Goal: Information Seeking & Learning: Find specific fact

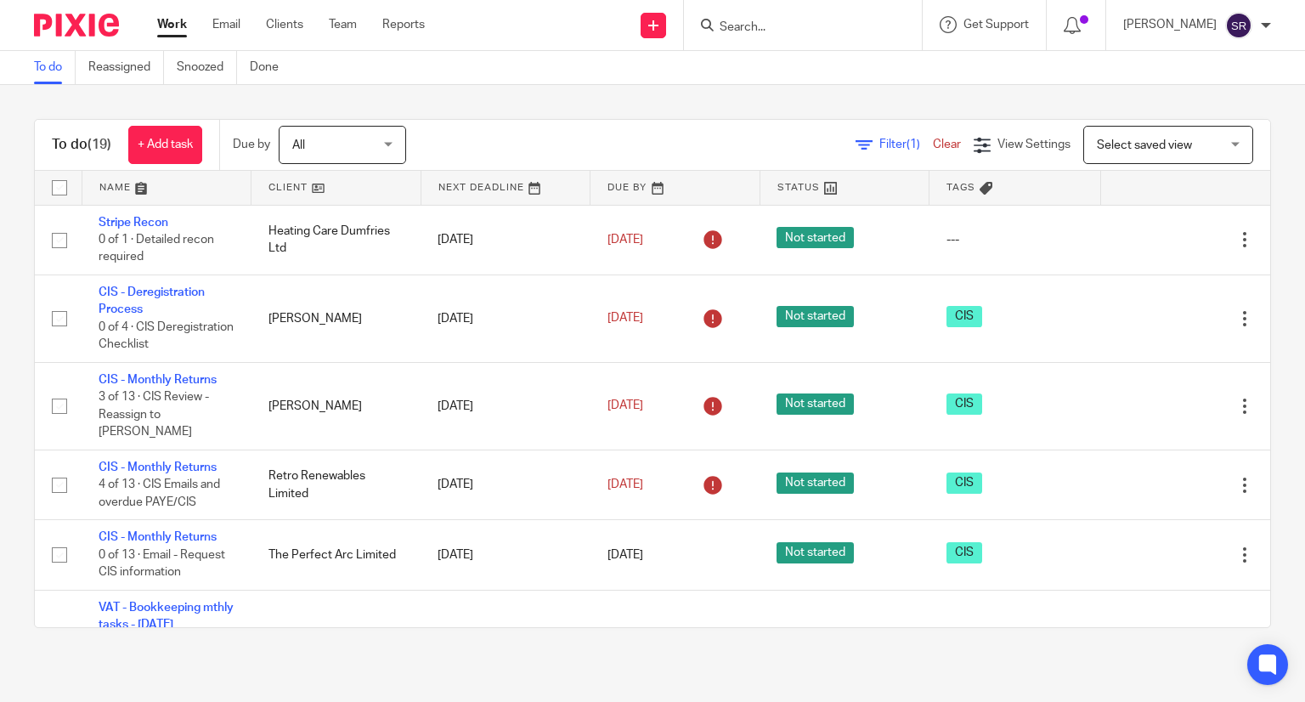
click at [871, 29] on input "Search" at bounding box center [794, 27] width 153 height 15
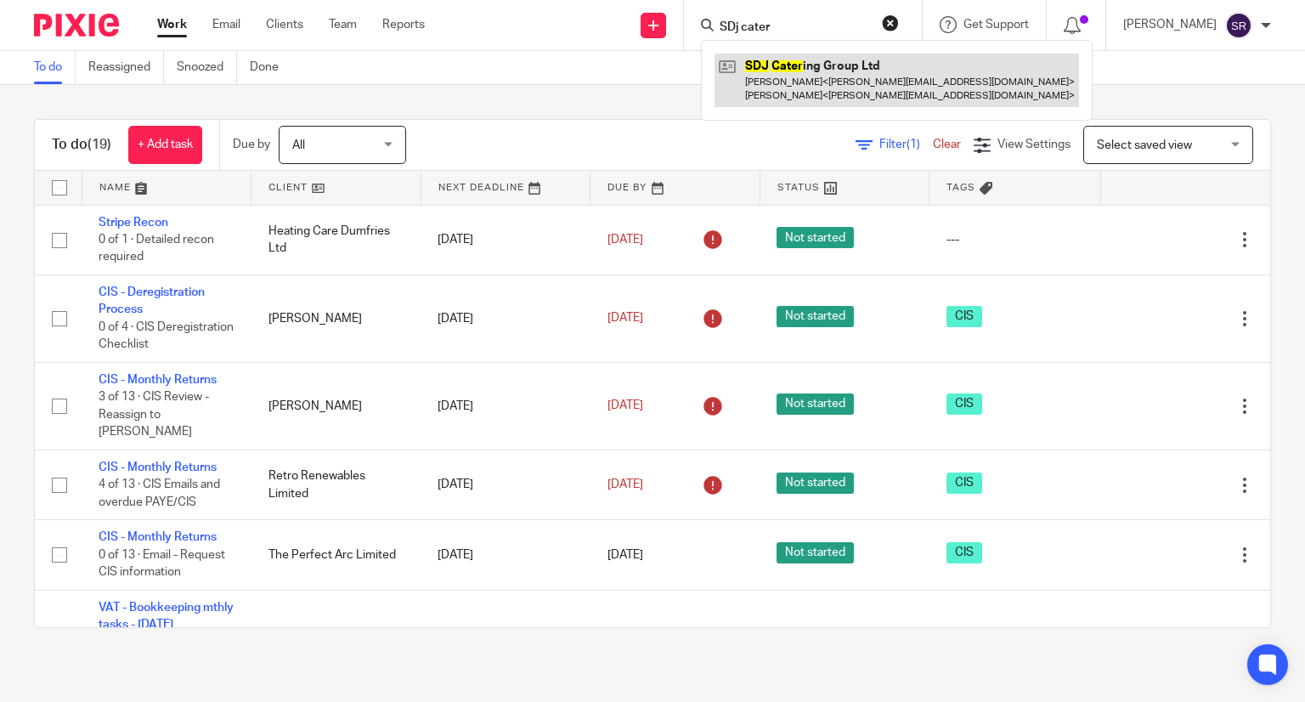
type input "SDj cater"
click at [942, 95] on link at bounding box center [897, 80] width 365 height 53
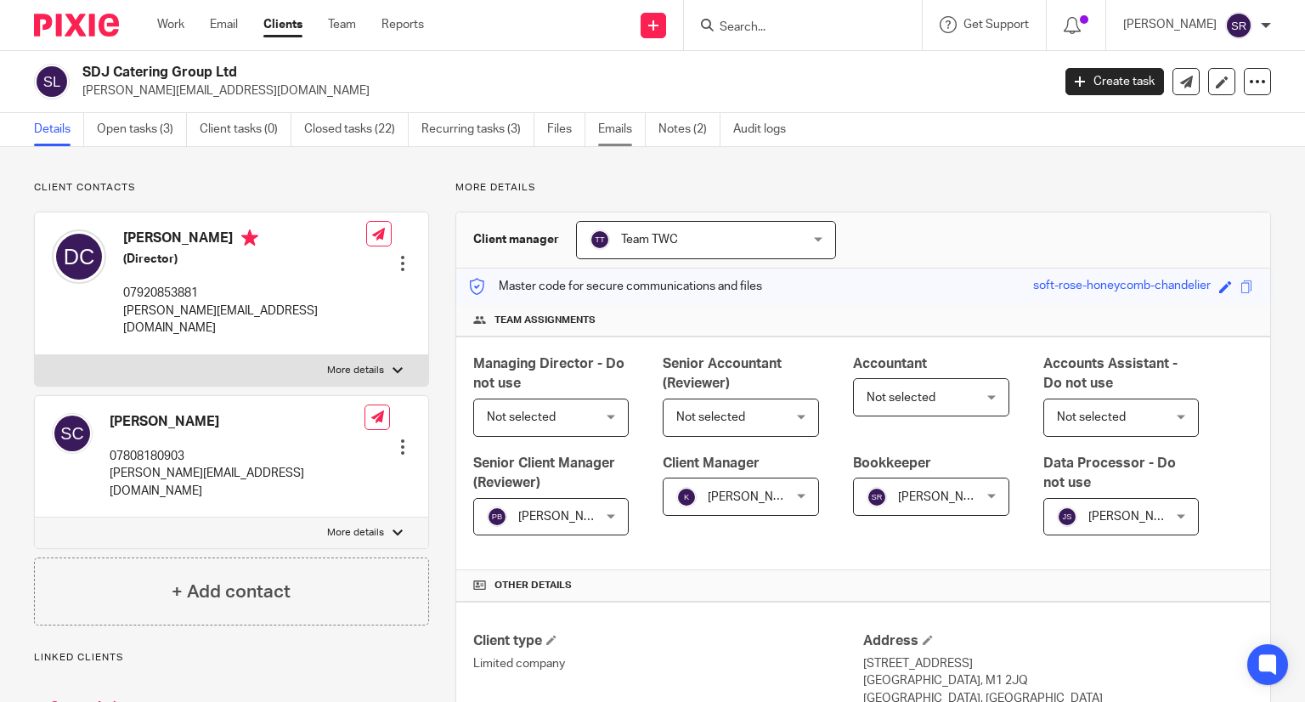
click at [619, 127] on link "Emails" at bounding box center [622, 129] width 48 height 33
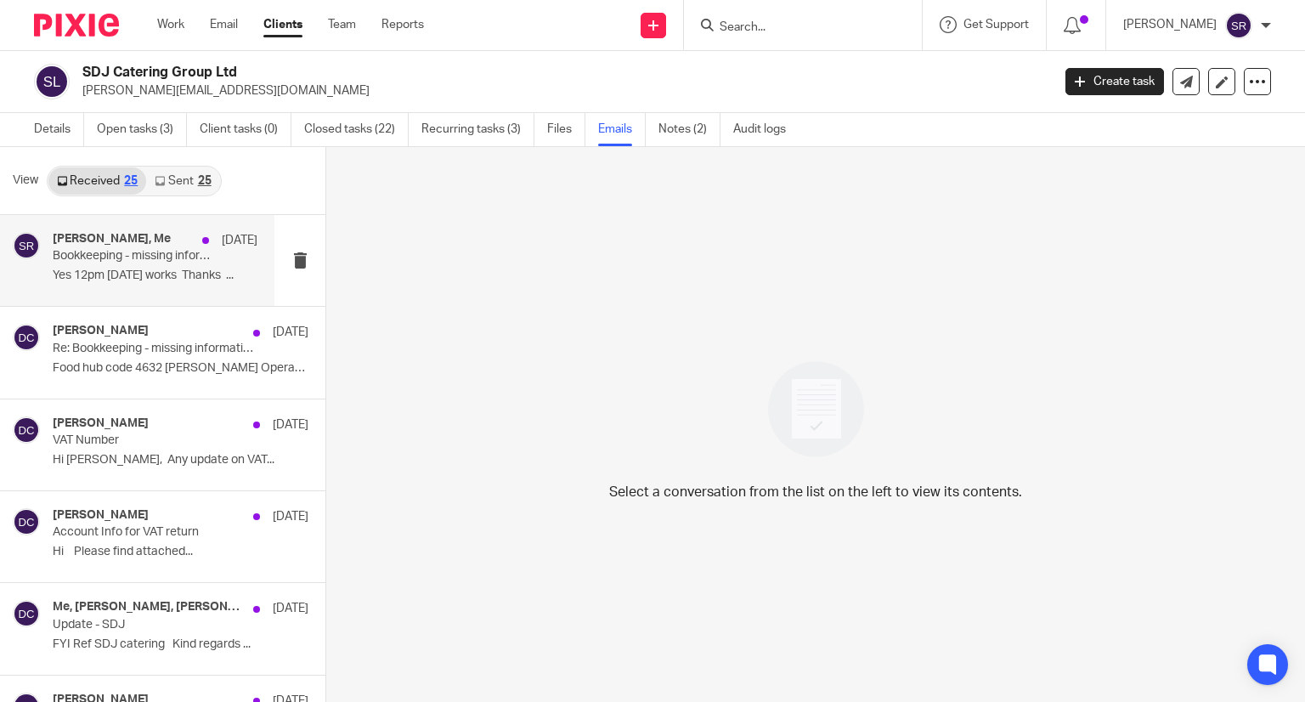
click at [138, 246] on div "[PERSON_NAME], Me [DATE]" at bounding box center [155, 240] width 205 height 17
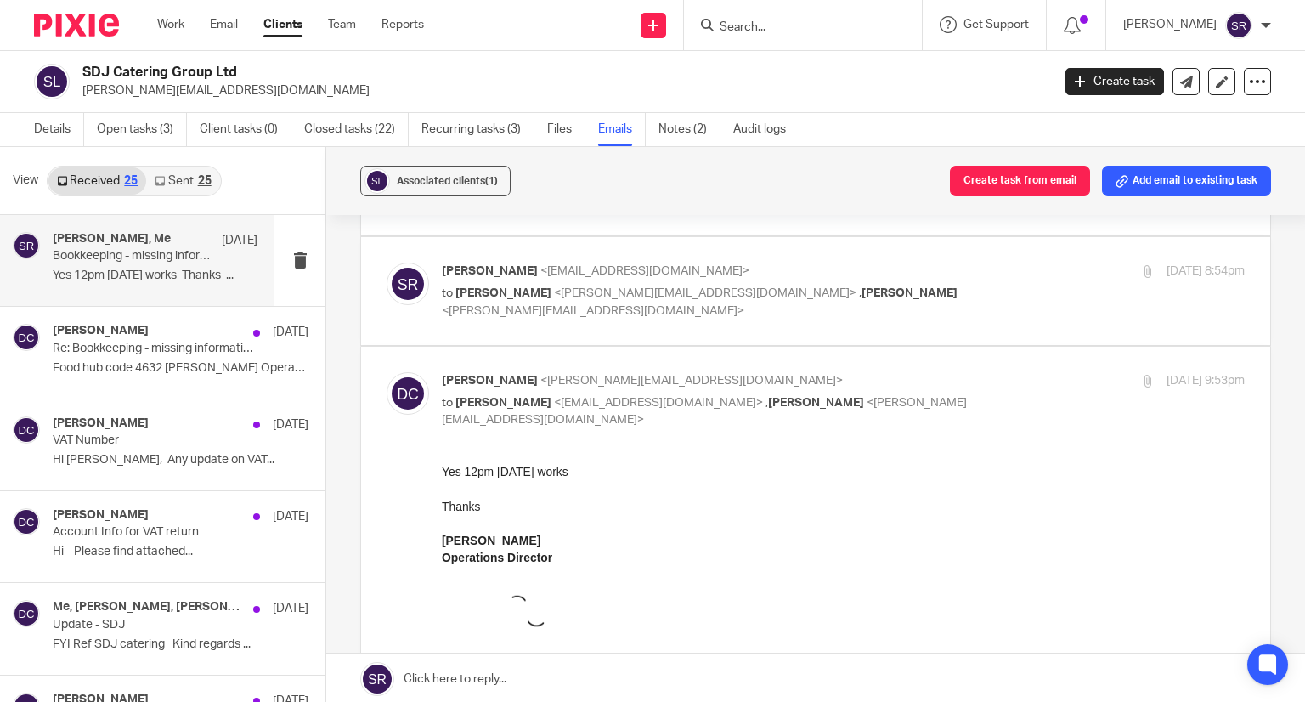
scroll to position [425, 0]
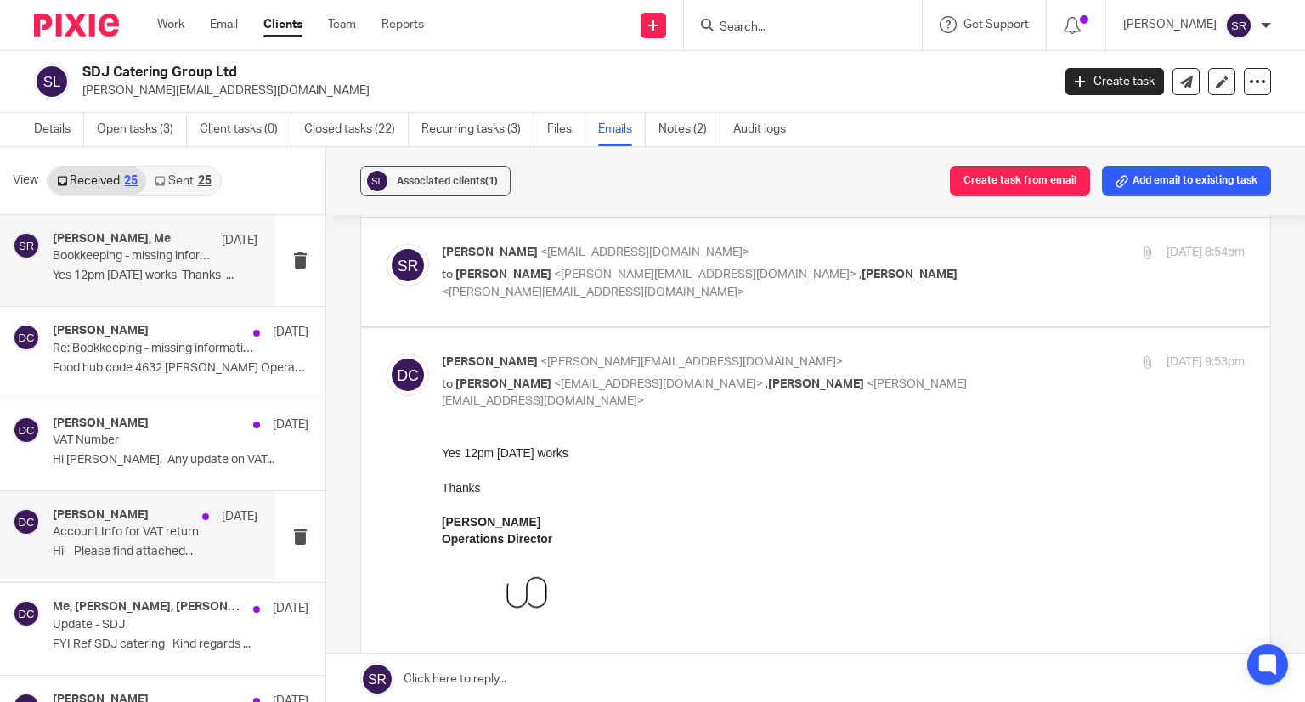
click at [109, 540] on div "[PERSON_NAME] [DATE] Account Info for VAT return Hi Please find attached..." at bounding box center [155, 536] width 205 height 57
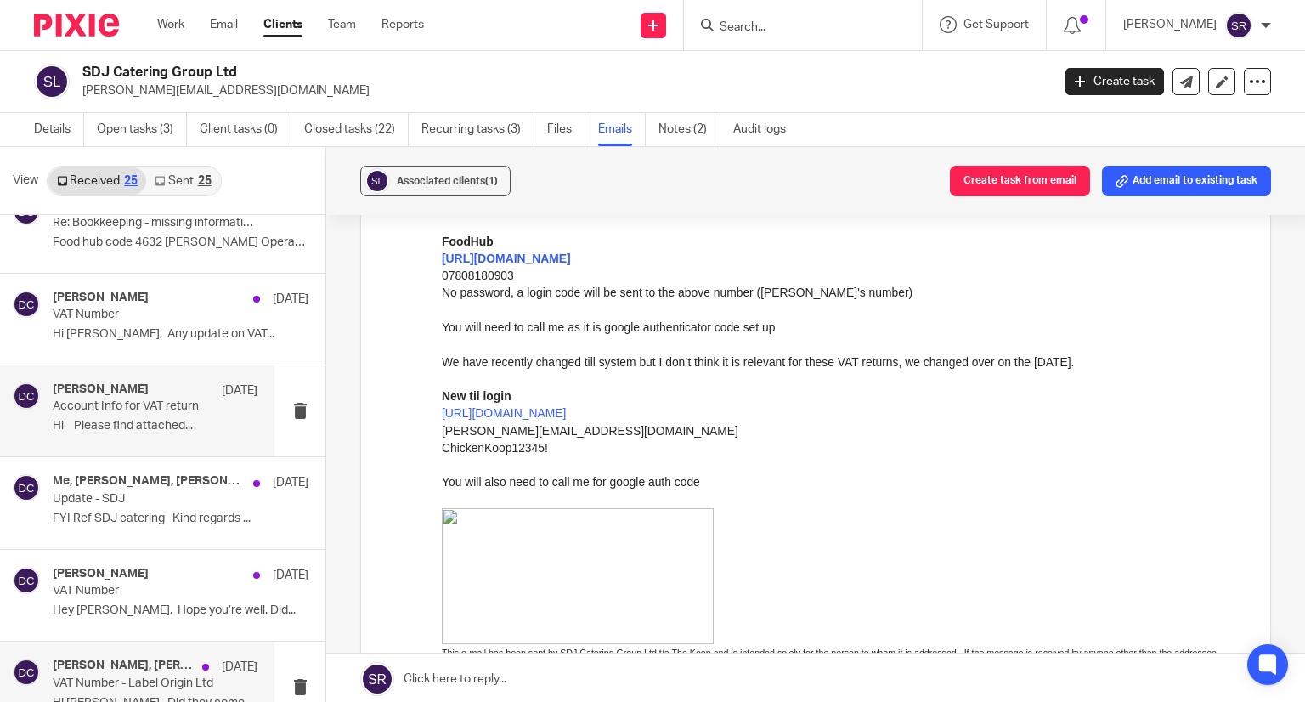
scroll to position [255, 0]
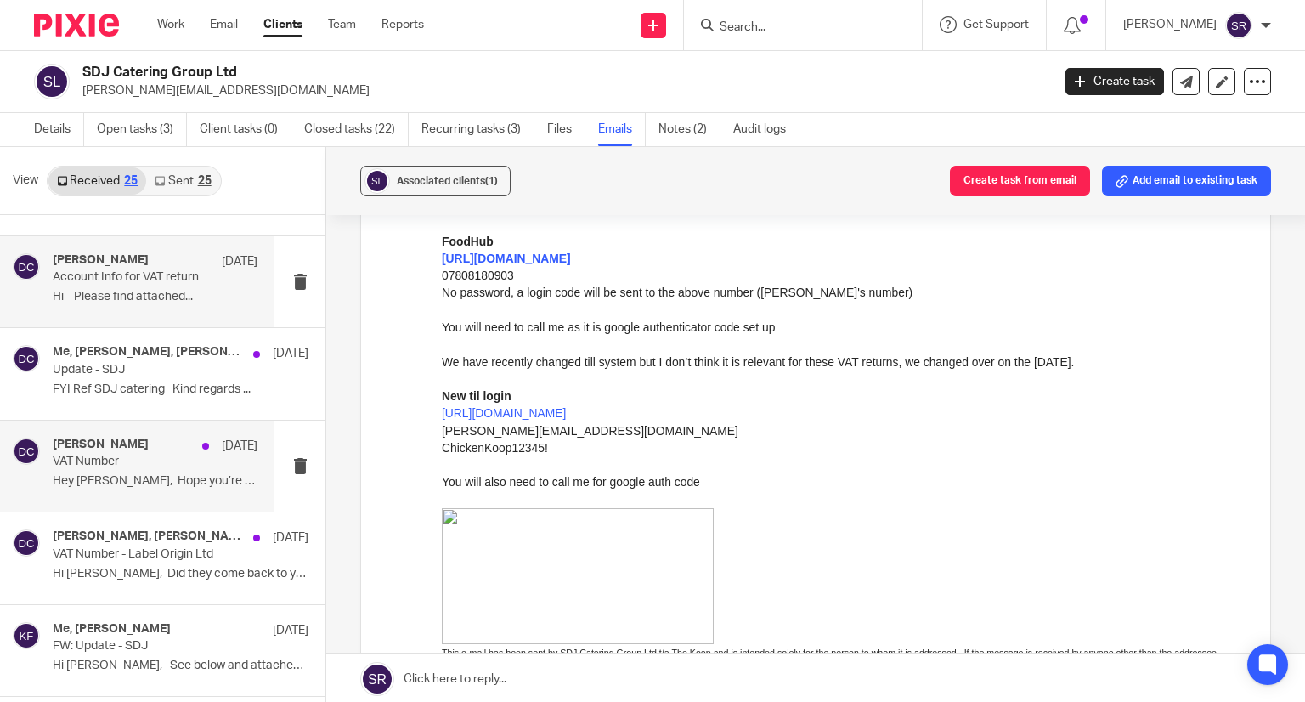
click at [98, 480] on p "Hey [PERSON_NAME], Hope you’re well. Did..." at bounding box center [155, 481] width 205 height 14
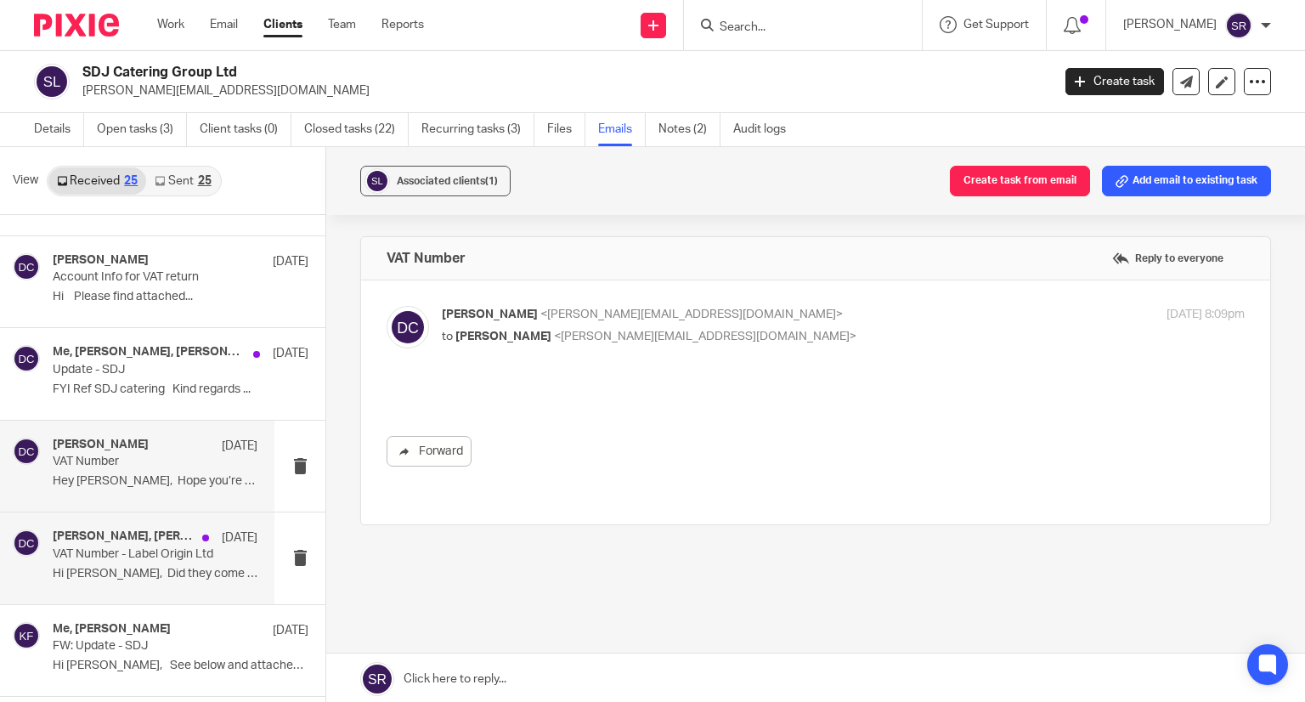
scroll to position [0, 0]
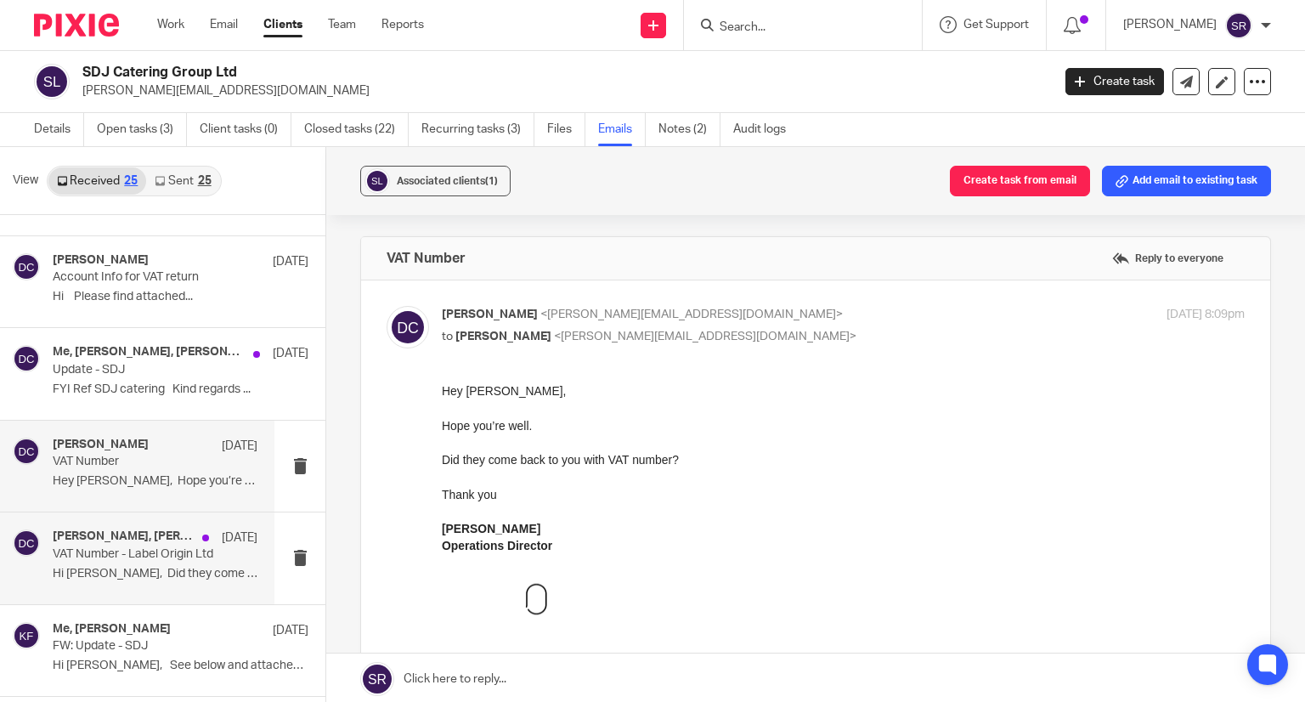
click at [97, 540] on h4 "[PERSON_NAME], [PERSON_NAME]" at bounding box center [123, 536] width 141 height 14
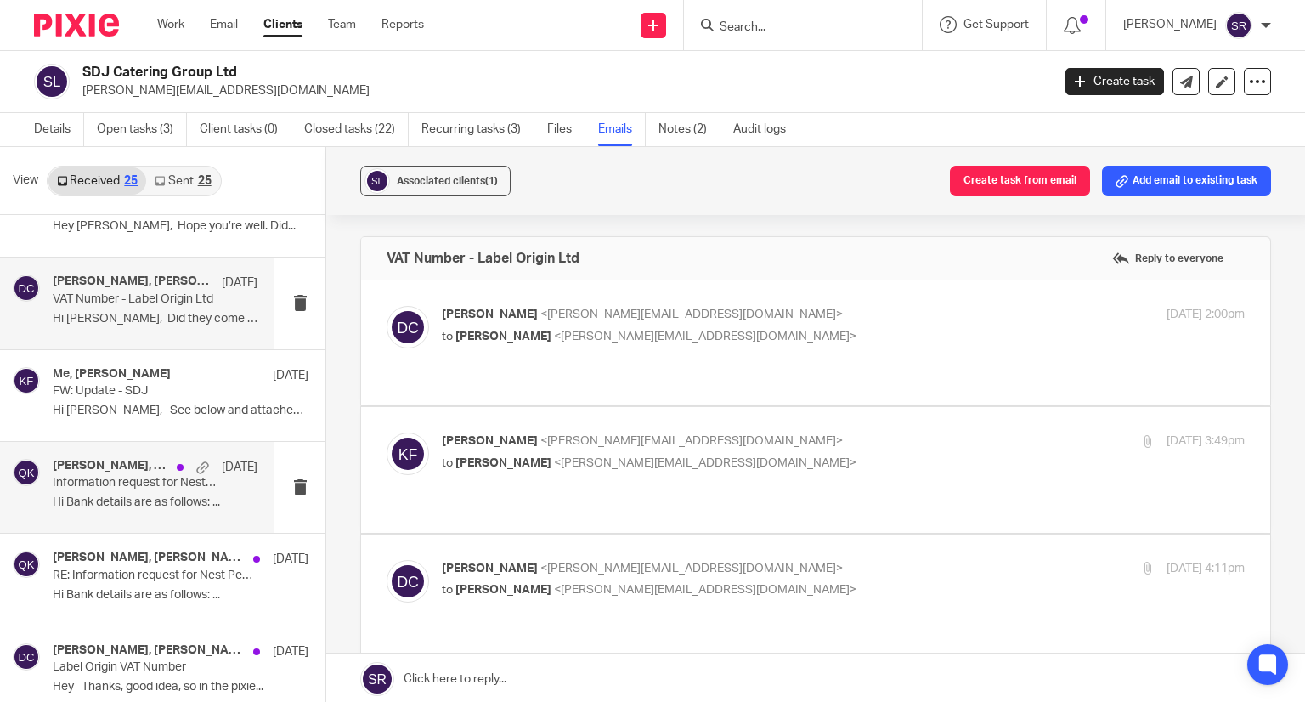
click at [115, 500] on p "Hi Bank details are as follows: ..." at bounding box center [155, 502] width 205 height 14
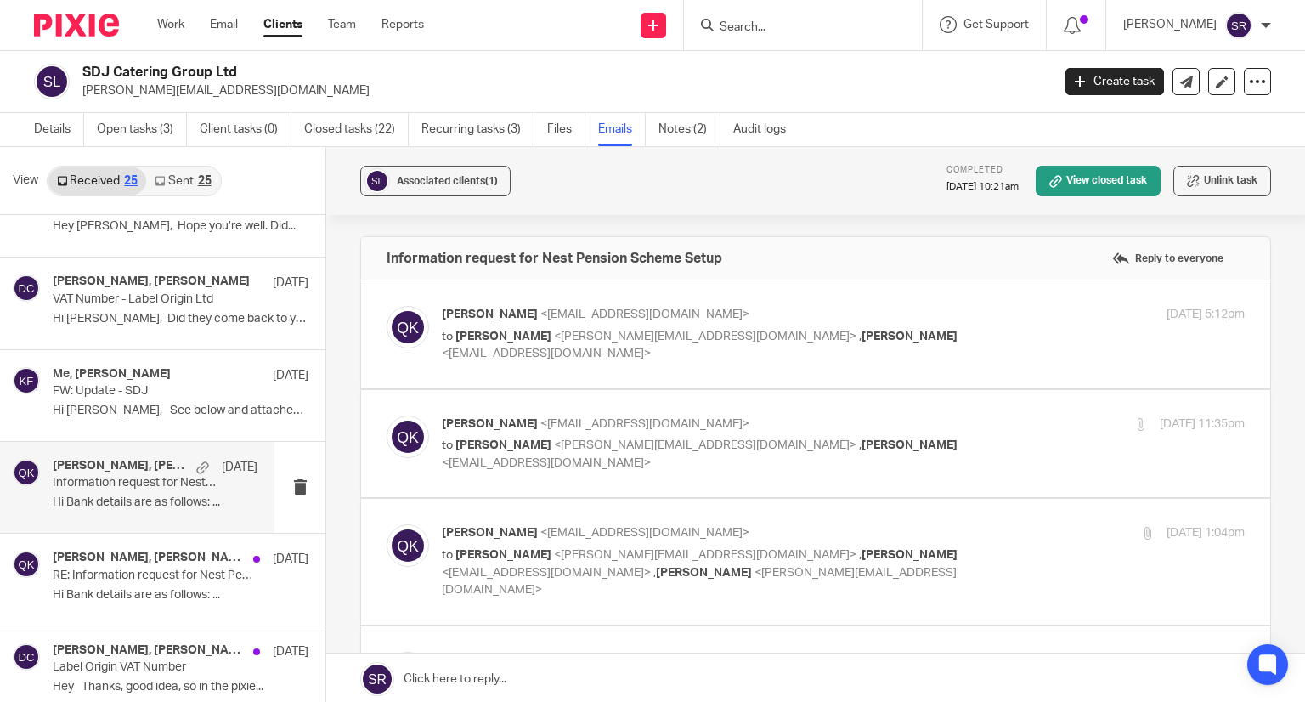
click at [554, 331] on span "<[PERSON_NAME][EMAIL_ADDRESS][DOMAIN_NAME]>" at bounding box center [705, 337] width 302 height 12
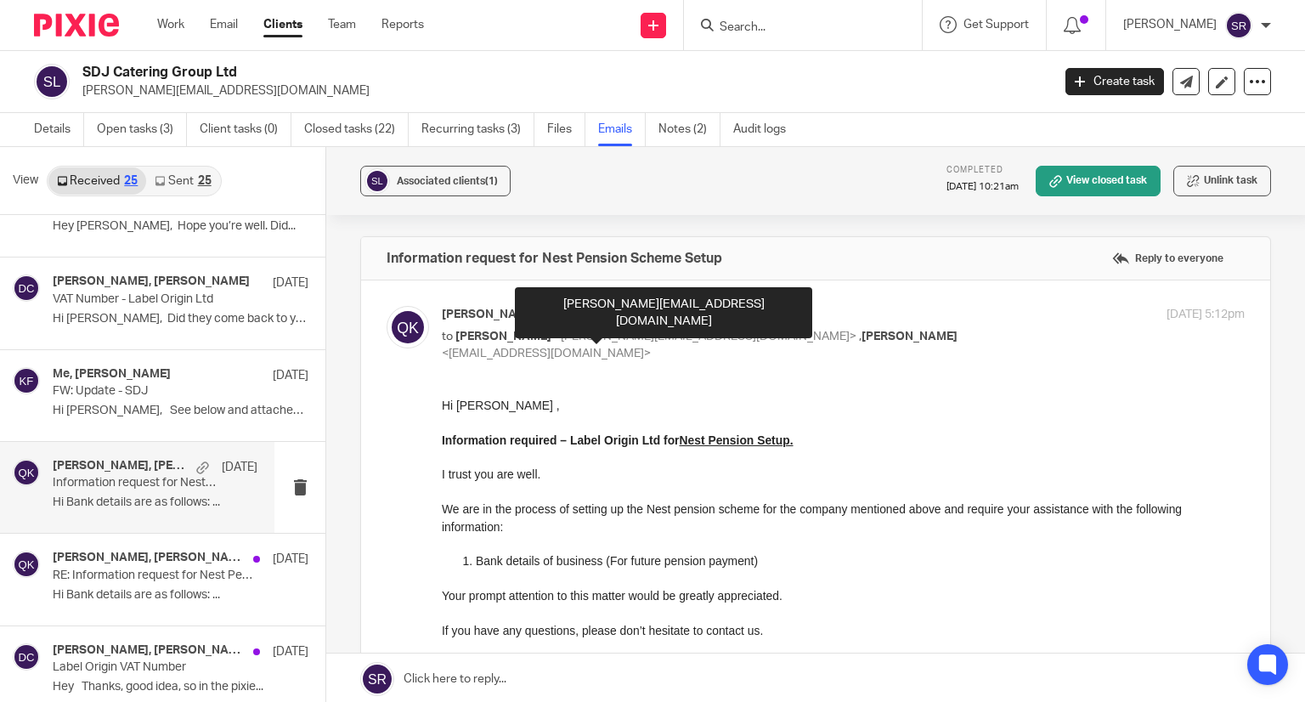
click at [554, 331] on span "<[PERSON_NAME][EMAIL_ADDRESS][DOMAIN_NAME]>" at bounding box center [705, 337] width 302 height 12
checkbox input "false"
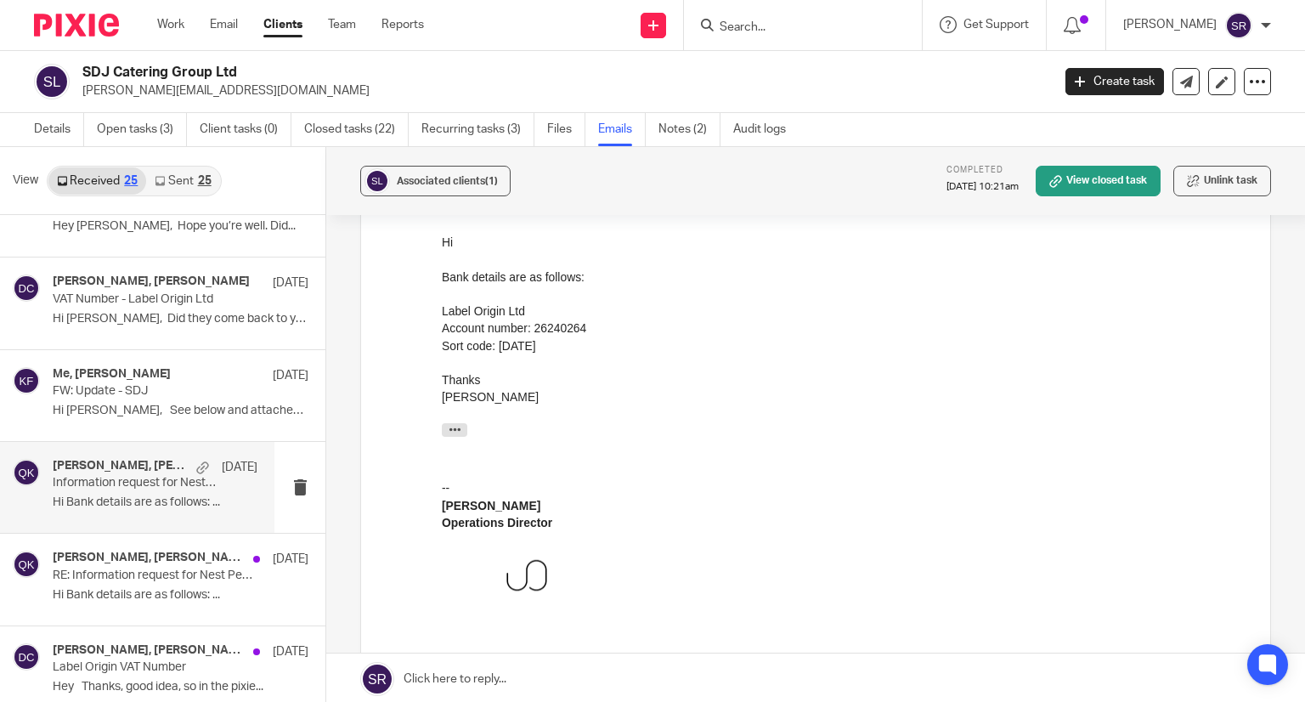
scroll to position [510, 0]
click at [79, 552] on h4 "[PERSON_NAME], [PERSON_NAME]" at bounding box center [123, 558] width 141 height 14
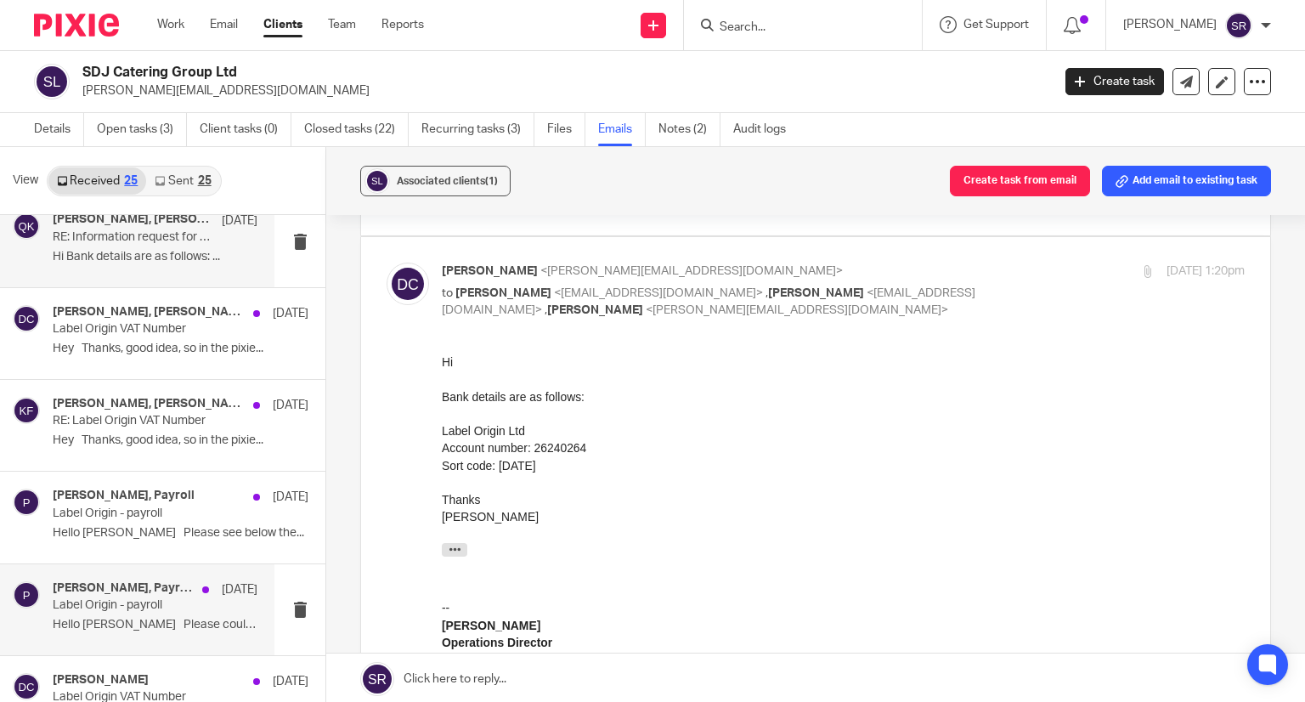
scroll to position [850, 0]
click at [99, 606] on p "Label Origin - payroll" at bounding box center [135, 603] width 164 height 14
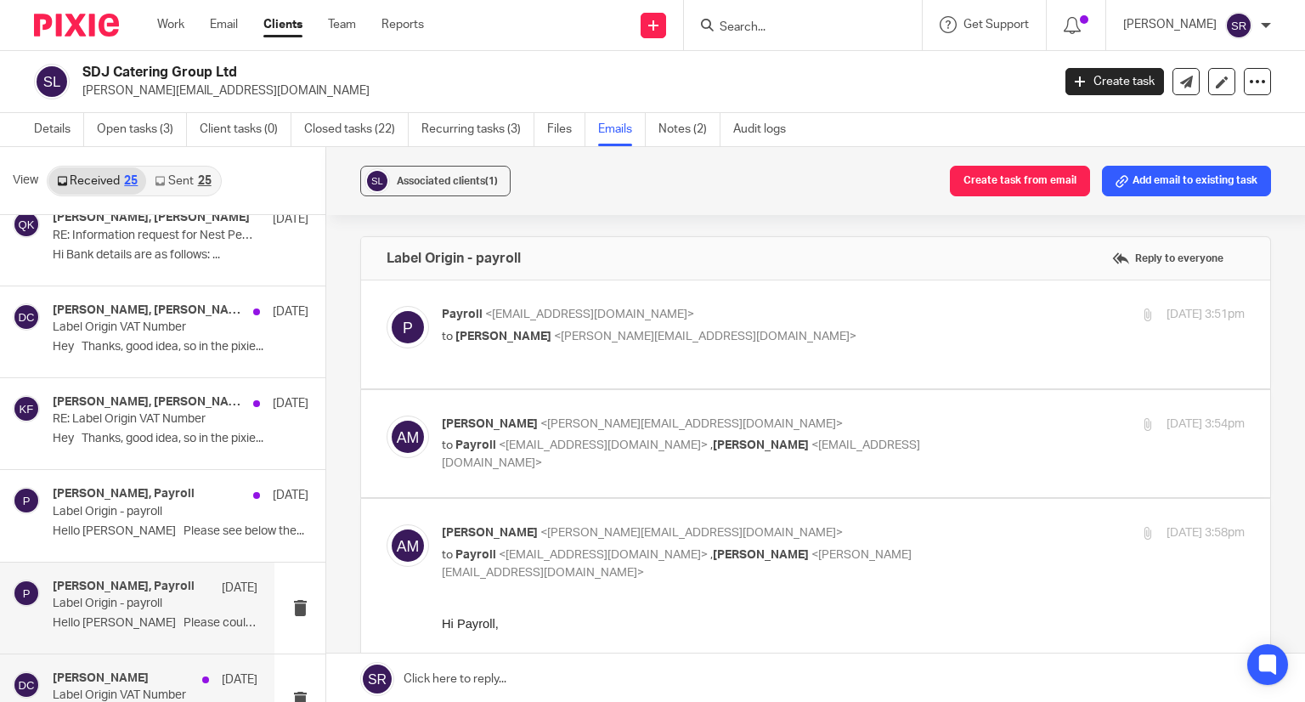
scroll to position [0, 0]
click at [99, 673] on h4 "[PERSON_NAME]" at bounding box center [101, 678] width 96 height 14
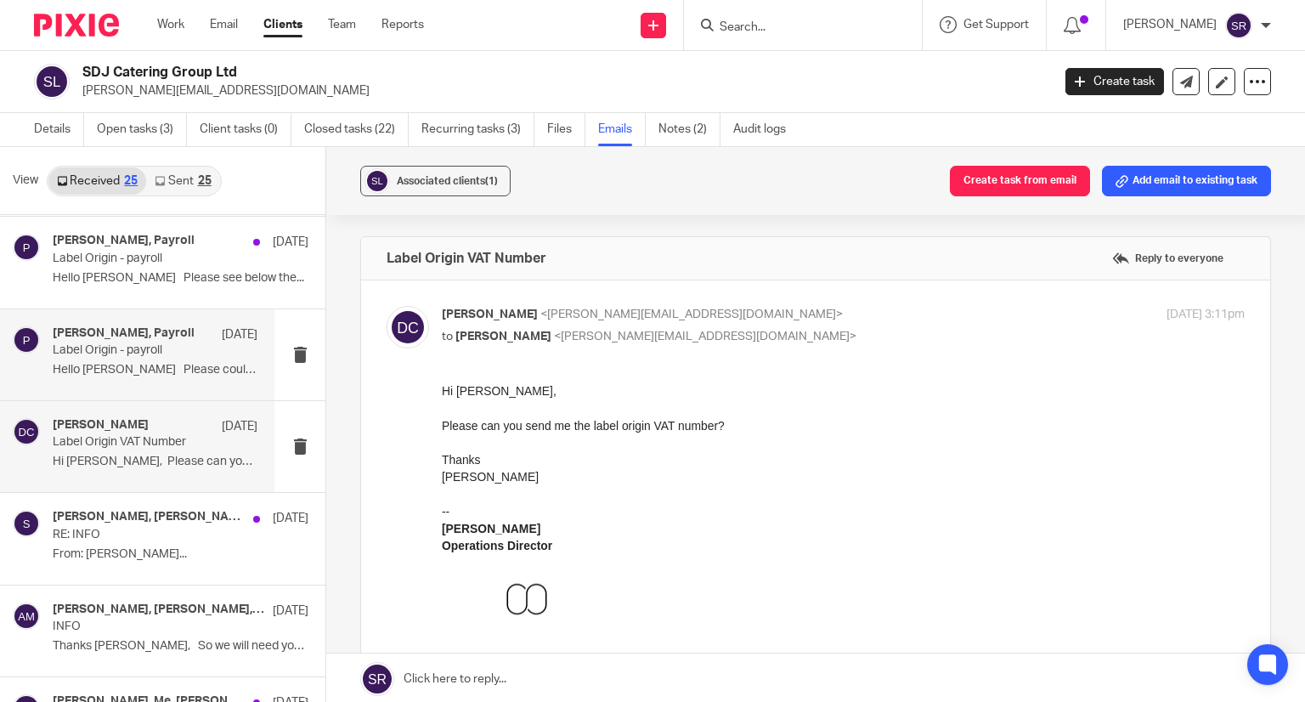
scroll to position [1105, 0]
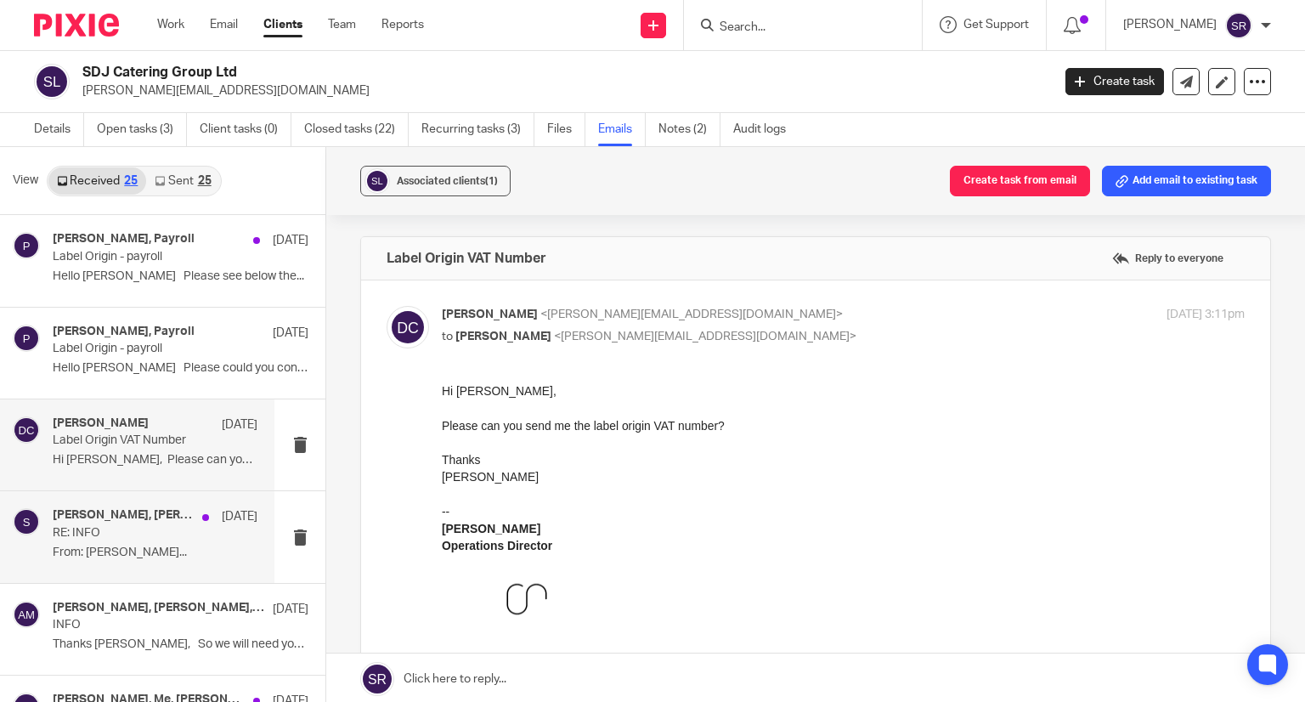
click at [116, 519] on h4 "[PERSON_NAME], [PERSON_NAME], [PERSON_NAME]" at bounding box center [123, 515] width 141 height 14
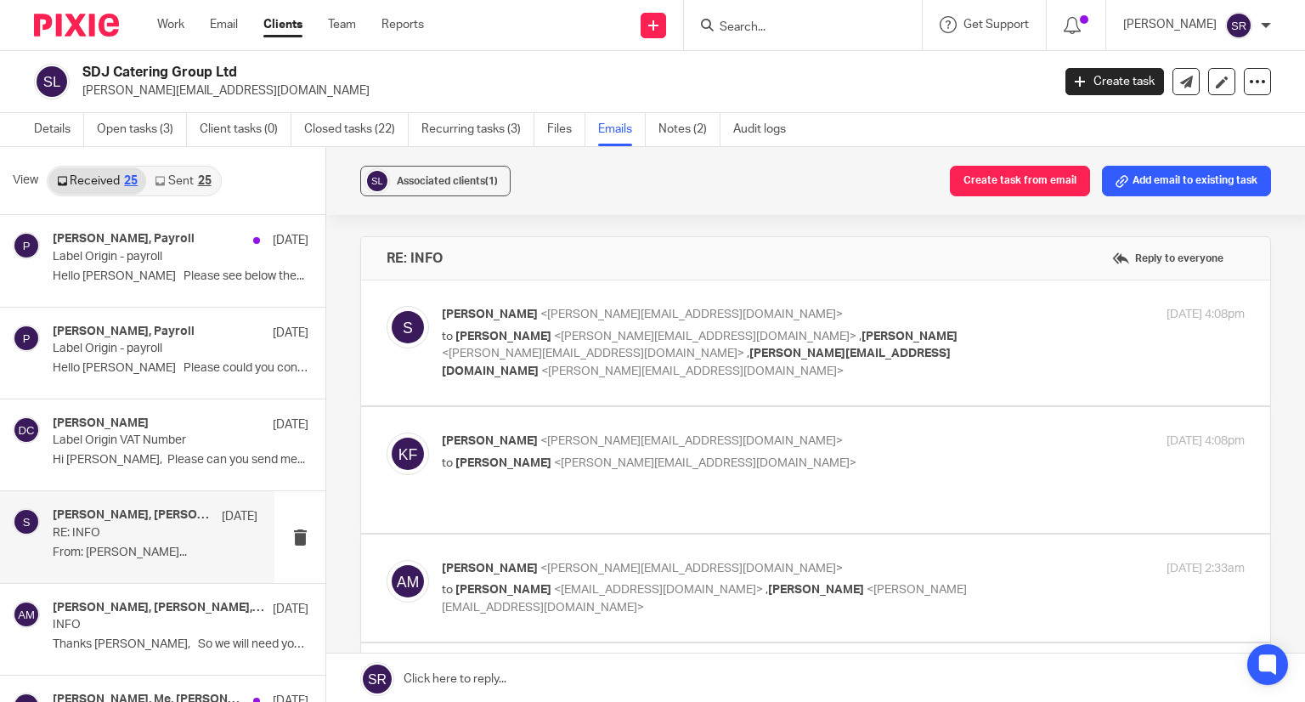
click at [115, 545] on p "From: [PERSON_NAME]..." at bounding box center [155, 552] width 205 height 14
click at [501, 334] on span "[PERSON_NAME]" at bounding box center [503, 337] width 96 height 12
checkbox input "true"
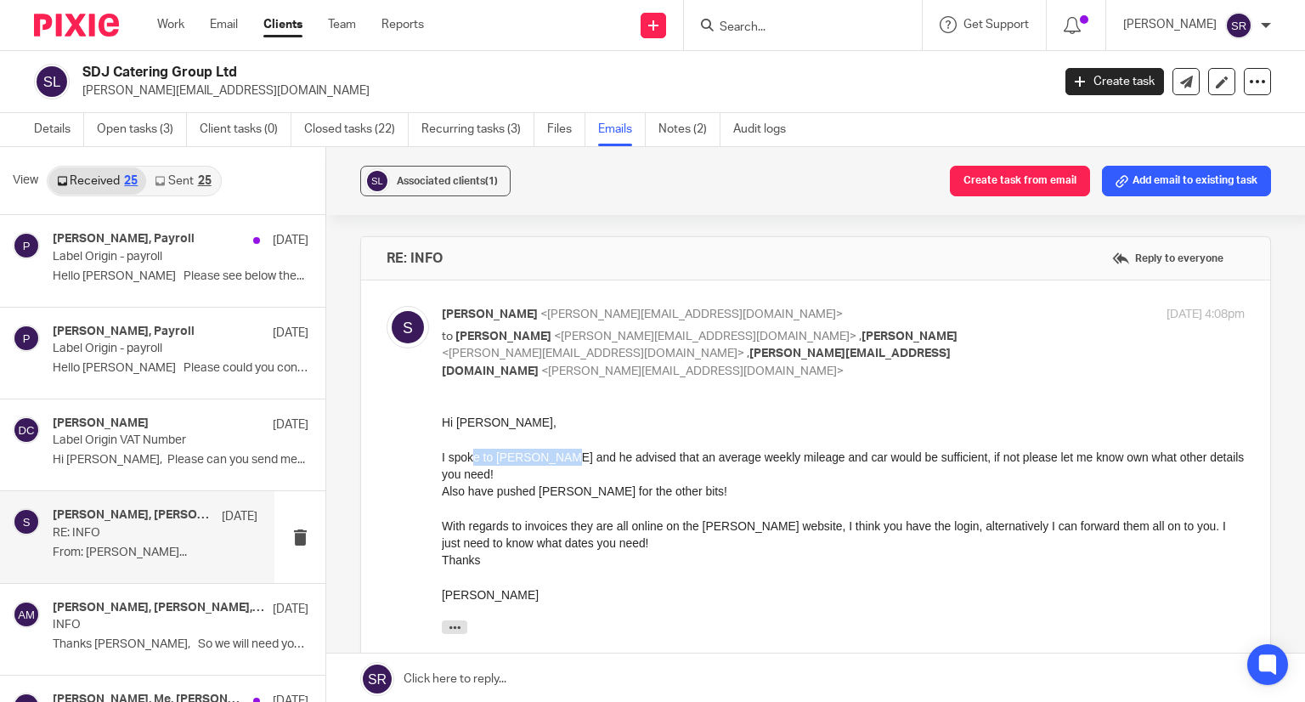
drag, startPoint x: 503, startPoint y: 460, endPoint x: 562, endPoint y: 461, distance: 58.6
click at [562, 461] on div "I spoke to [PERSON_NAME] and he advised that an average weekly mileage and car …" at bounding box center [843, 466] width 803 height 35
drag, startPoint x: 446, startPoint y: 523, endPoint x: 648, endPoint y: 533, distance: 202.4
click at [648, 533] on div "With regards to invoices they are all online on the [PERSON_NAME] website, I th…" at bounding box center [843, 534] width 803 height 35
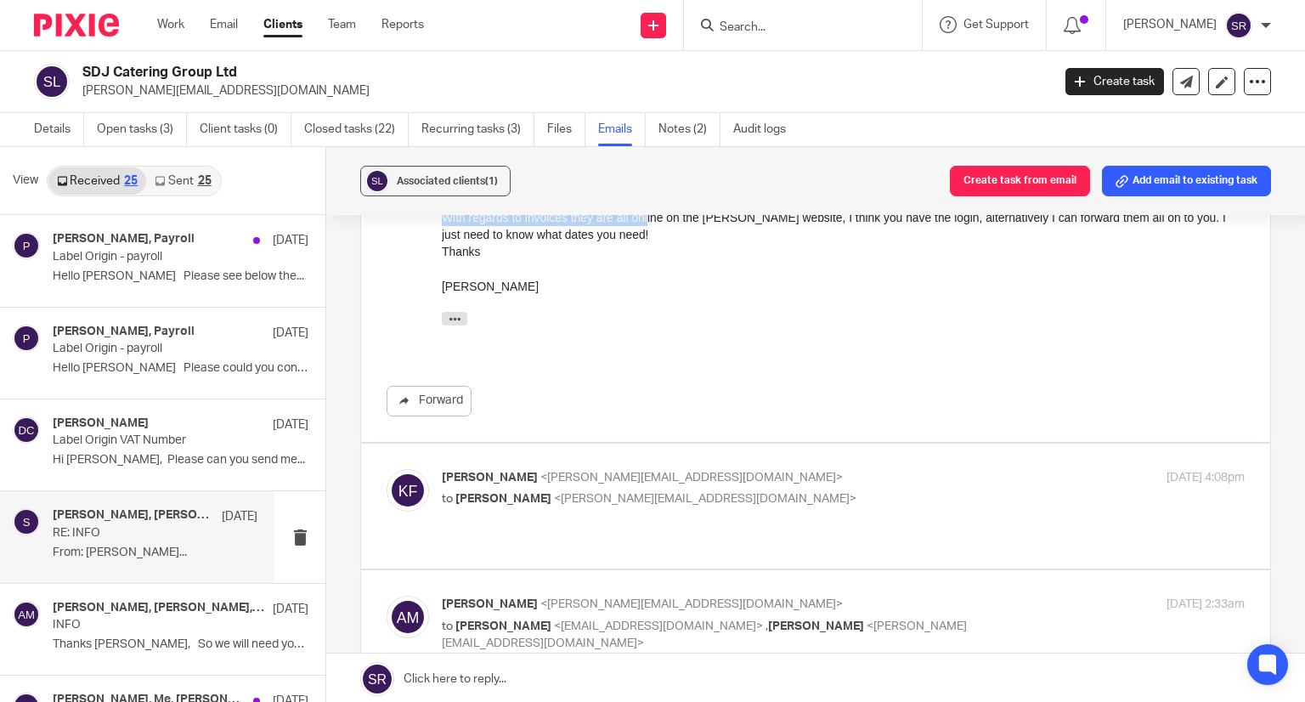
scroll to position [340, 0]
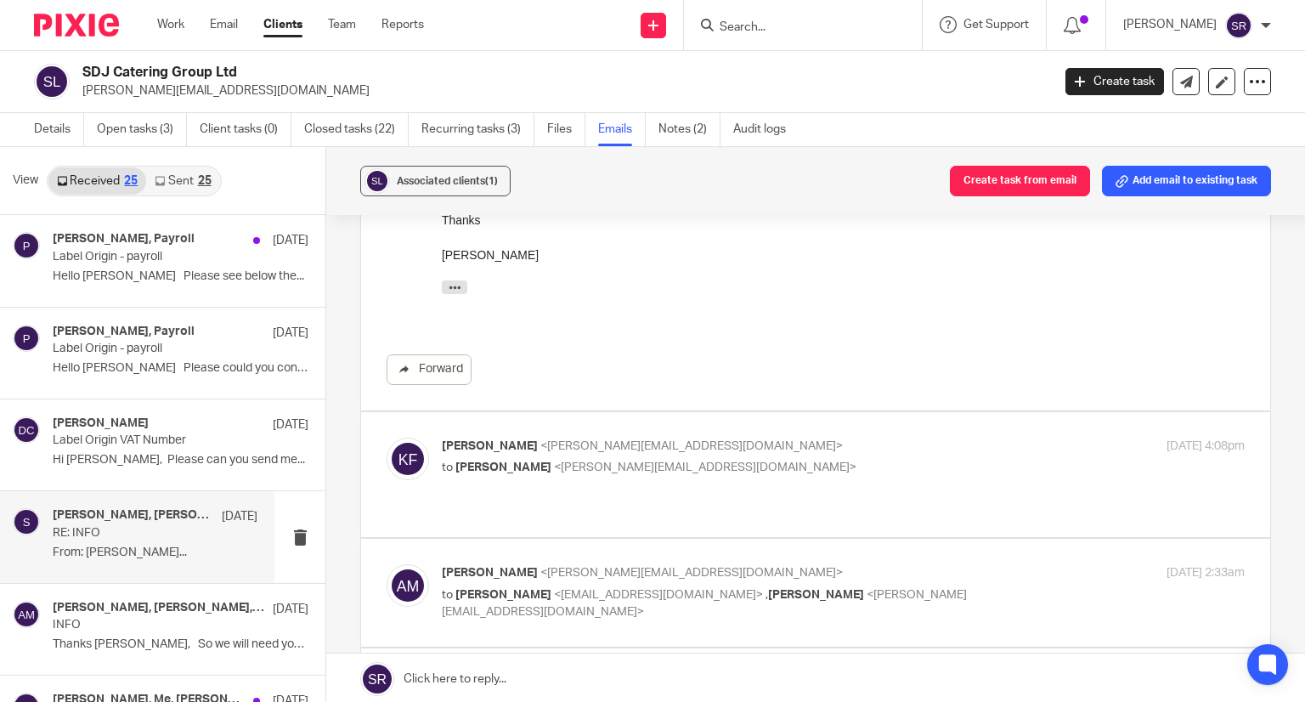
click at [588, 438] on p "[PERSON_NAME] <[PERSON_NAME][EMAIL_ADDRESS][DOMAIN_NAME]>" at bounding box center [709, 447] width 535 height 18
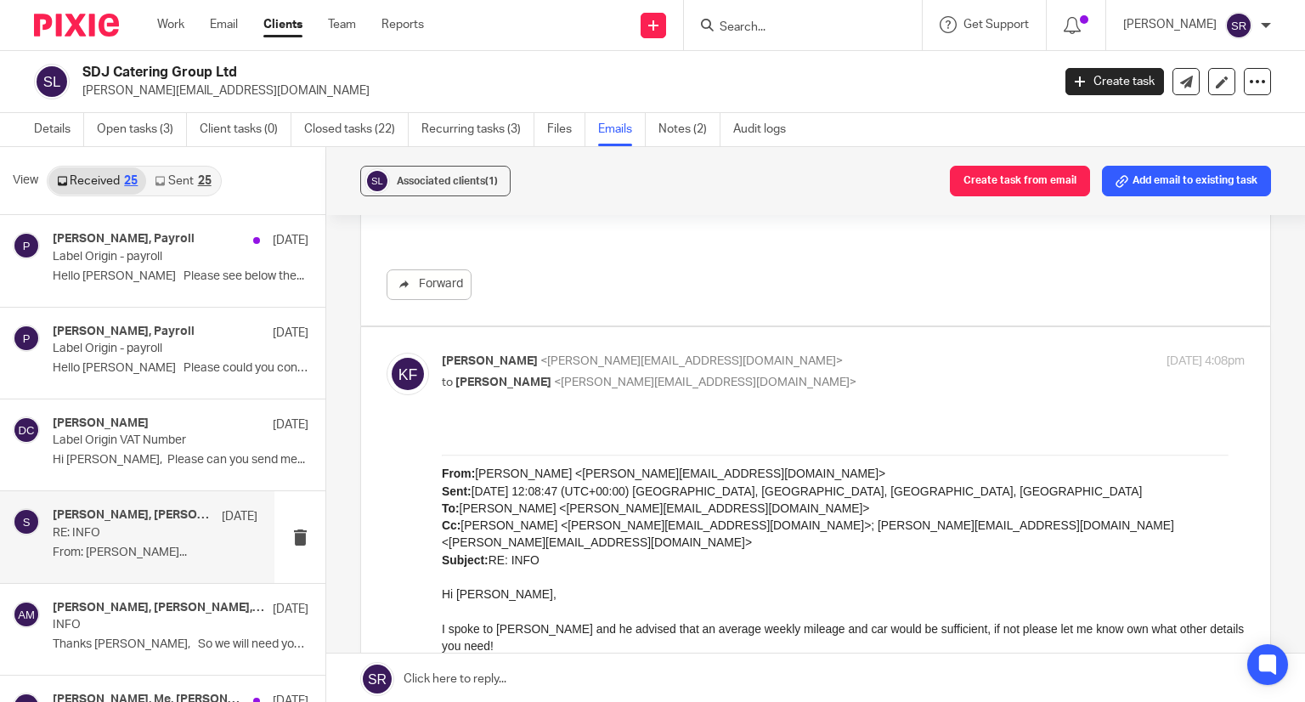
scroll to position [510, 0]
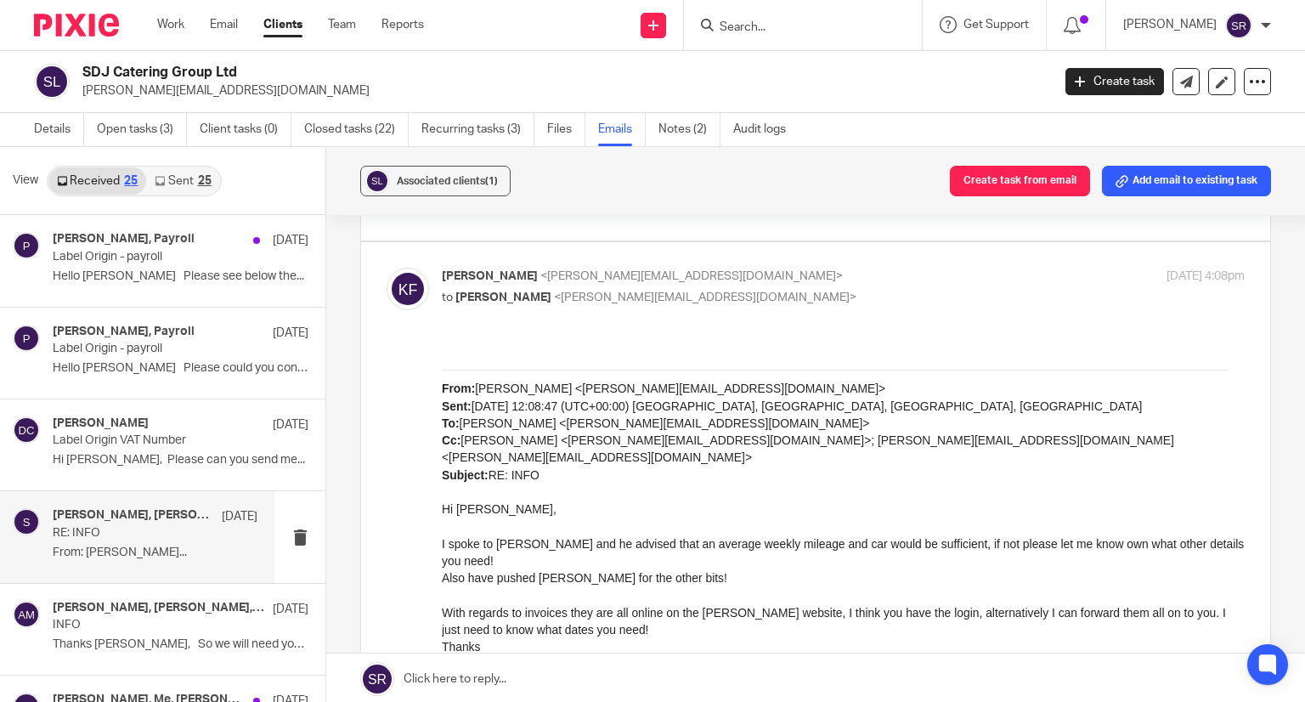
click at [568, 406] on div "From: [PERSON_NAME] <[PERSON_NAME][EMAIL_ADDRESS][DOMAIN_NAME]> Sent: [DATE] 12…" at bounding box center [843, 544] width 803 height 403
drag, startPoint x: 581, startPoint y: 385, endPoint x: 1030, endPoint y: 646, distance: 519.0
click at [581, 385] on div "From: [PERSON_NAME] <[PERSON_NAME][EMAIL_ADDRESS][DOMAIN_NAME]> Sent: [DATE] 12…" at bounding box center [843, 544] width 803 height 403
click at [585, 291] on span "<[PERSON_NAME][EMAIL_ADDRESS][DOMAIN_NAME]>" at bounding box center [705, 297] width 302 height 12
checkbox input "false"
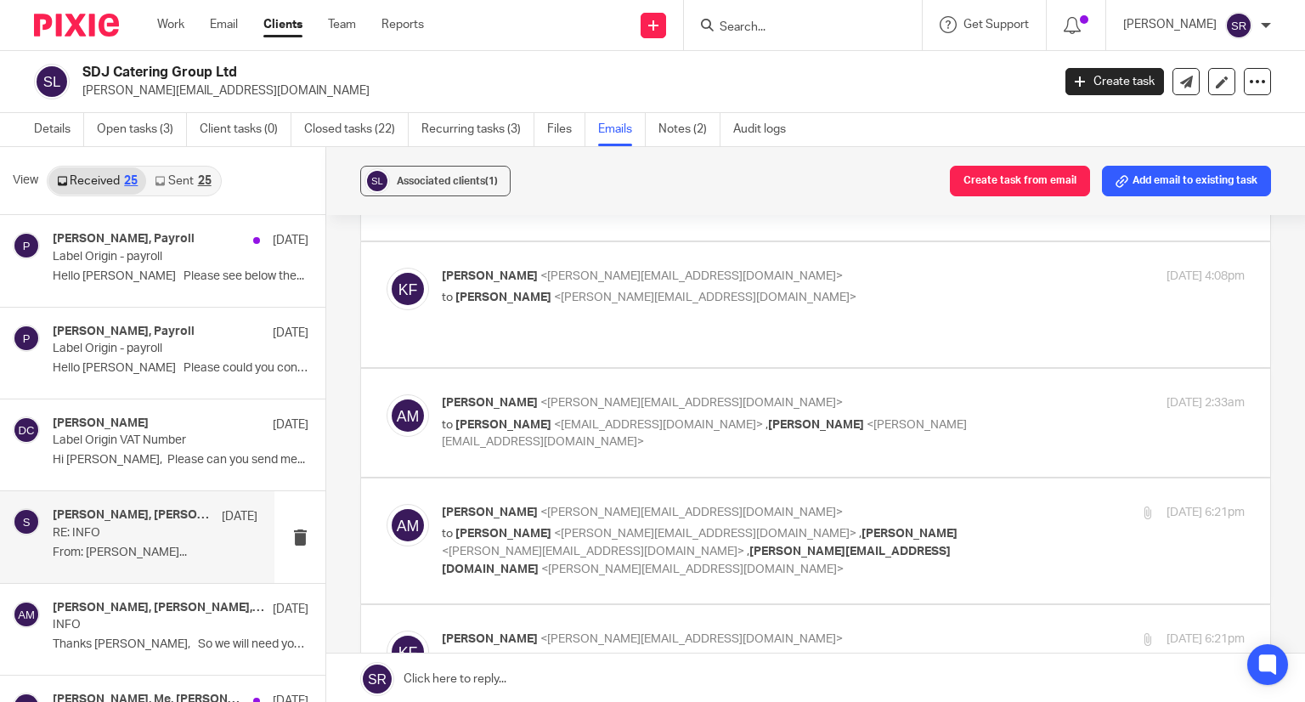
click at [562, 504] on p "[PERSON_NAME] <[PERSON_NAME][EMAIL_ADDRESS][DOMAIN_NAME]>" at bounding box center [709, 513] width 535 height 18
checkbox input "true"
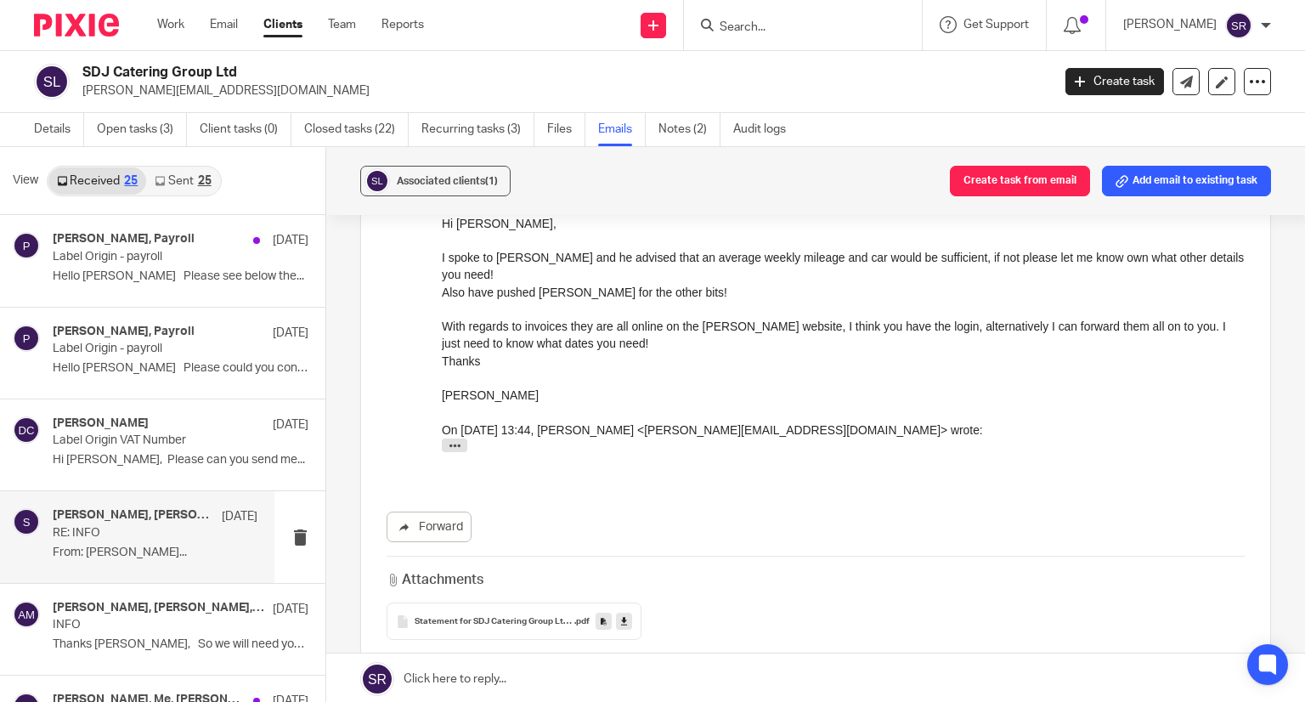
scroll to position [1614, 0]
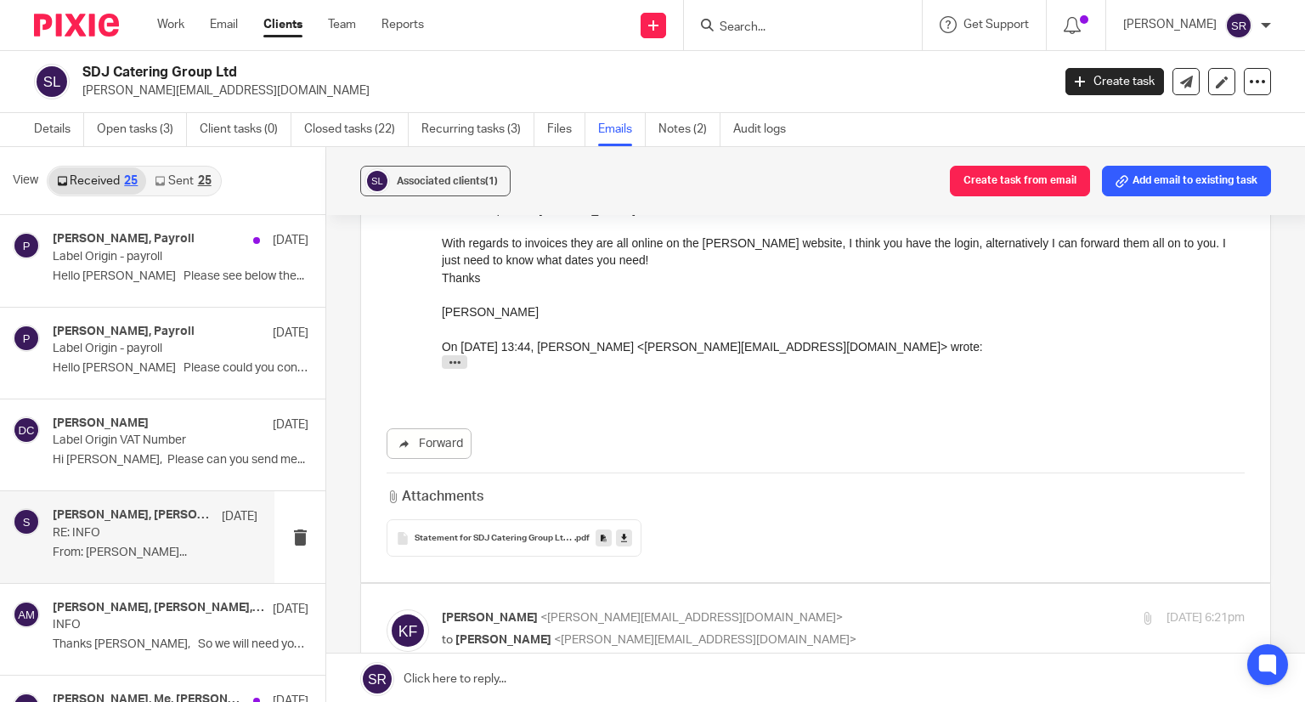
click at [513, 612] on span "[PERSON_NAME]" at bounding box center [490, 618] width 96 height 12
checkbox input "false"
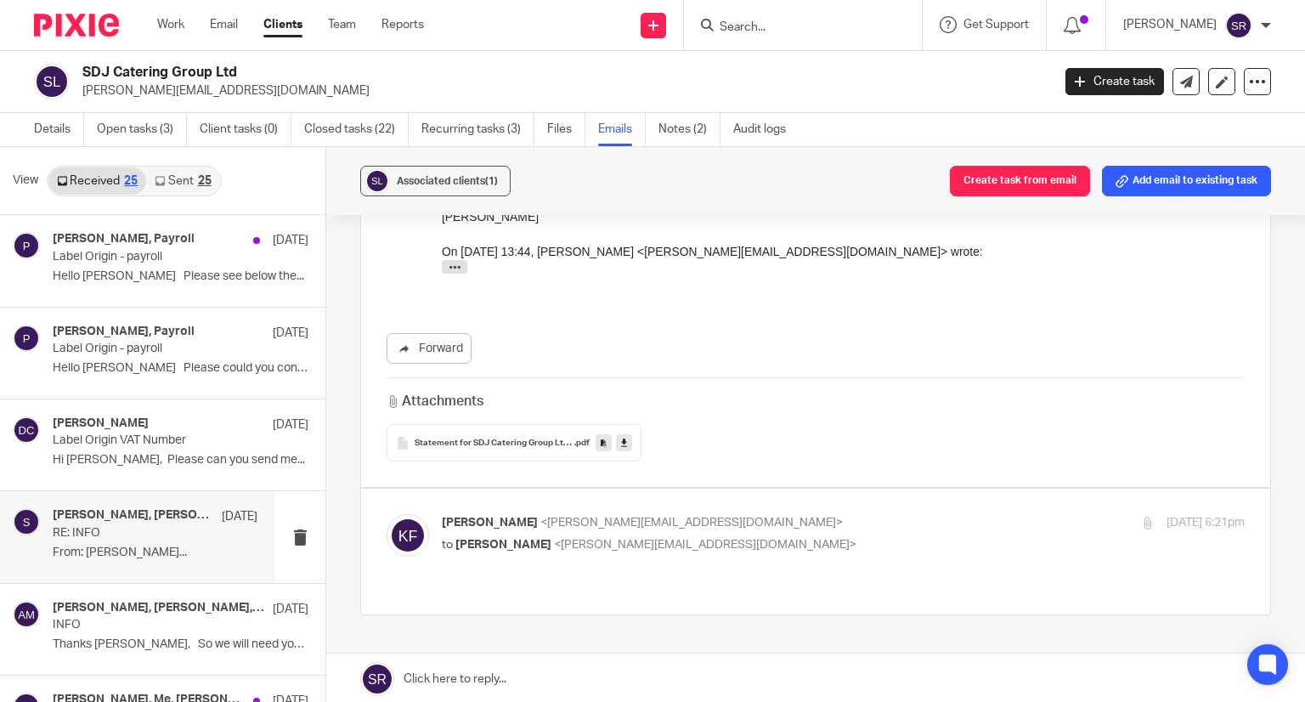
scroll to position [1755, 0]
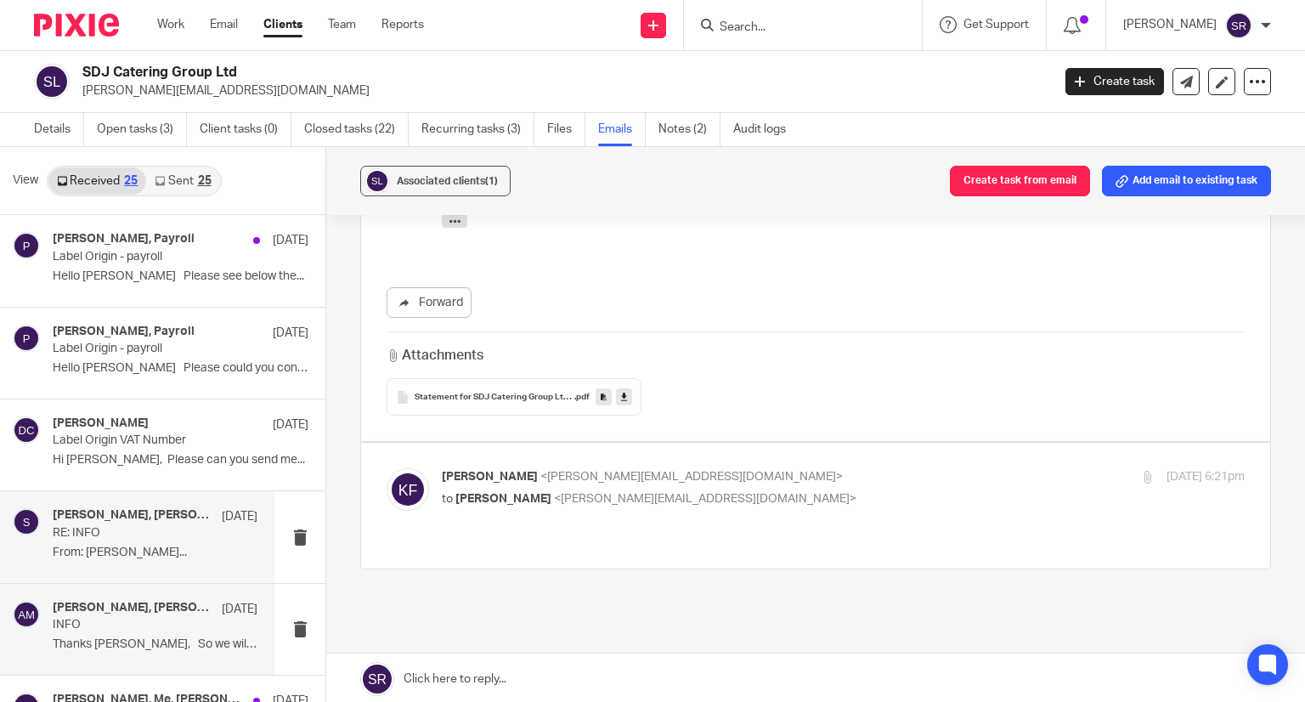
click at [143, 610] on h4 "[PERSON_NAME], [PERSON_NAME], [PERSON_NAME], Me" at bounding box center [133, 608] width 161 height 14
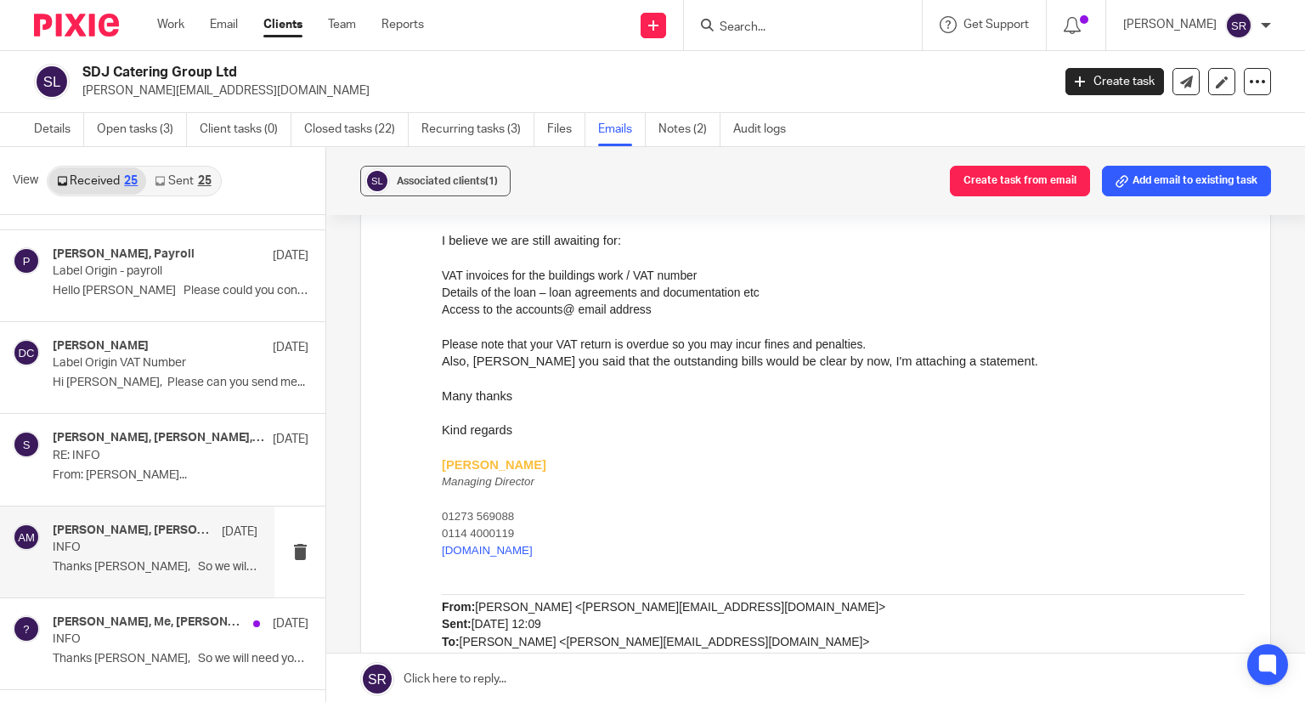
scroll to position [1359, 0]
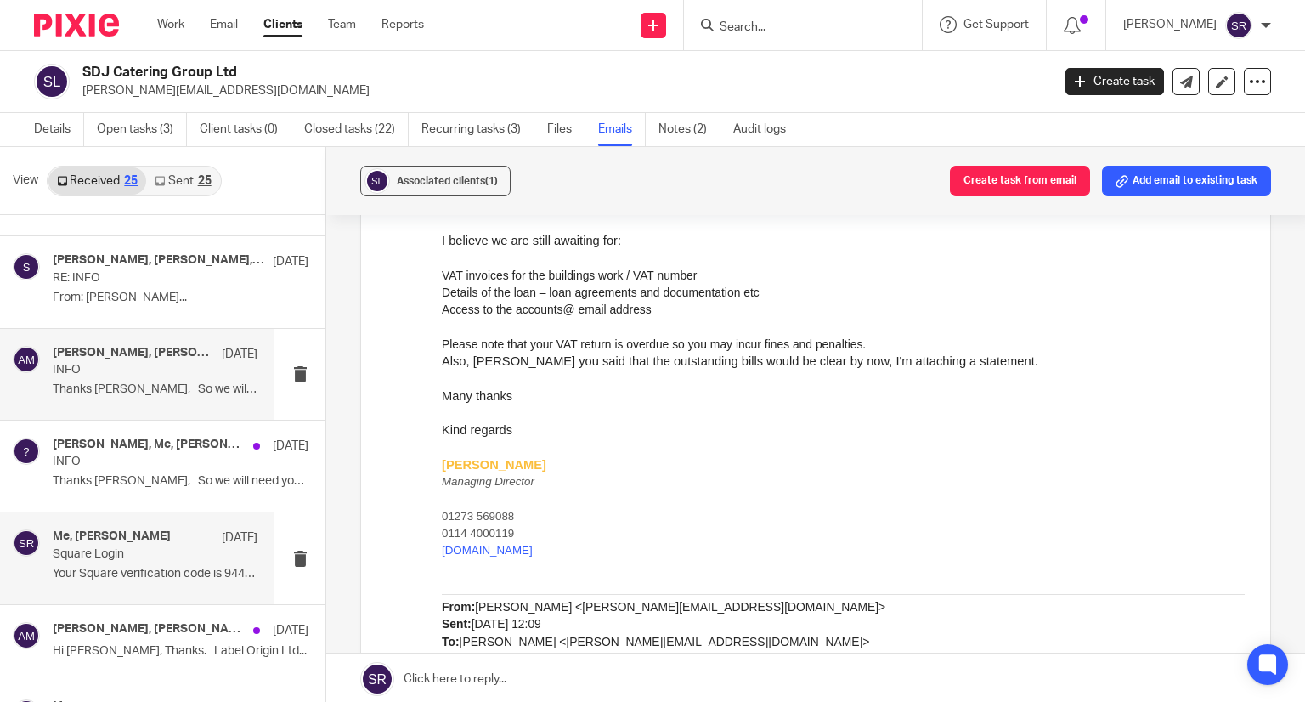
click at [103, 569] on p "Your Square verification code is 944815. Use it..." at bounding box center [155, 574] width 205 height 14
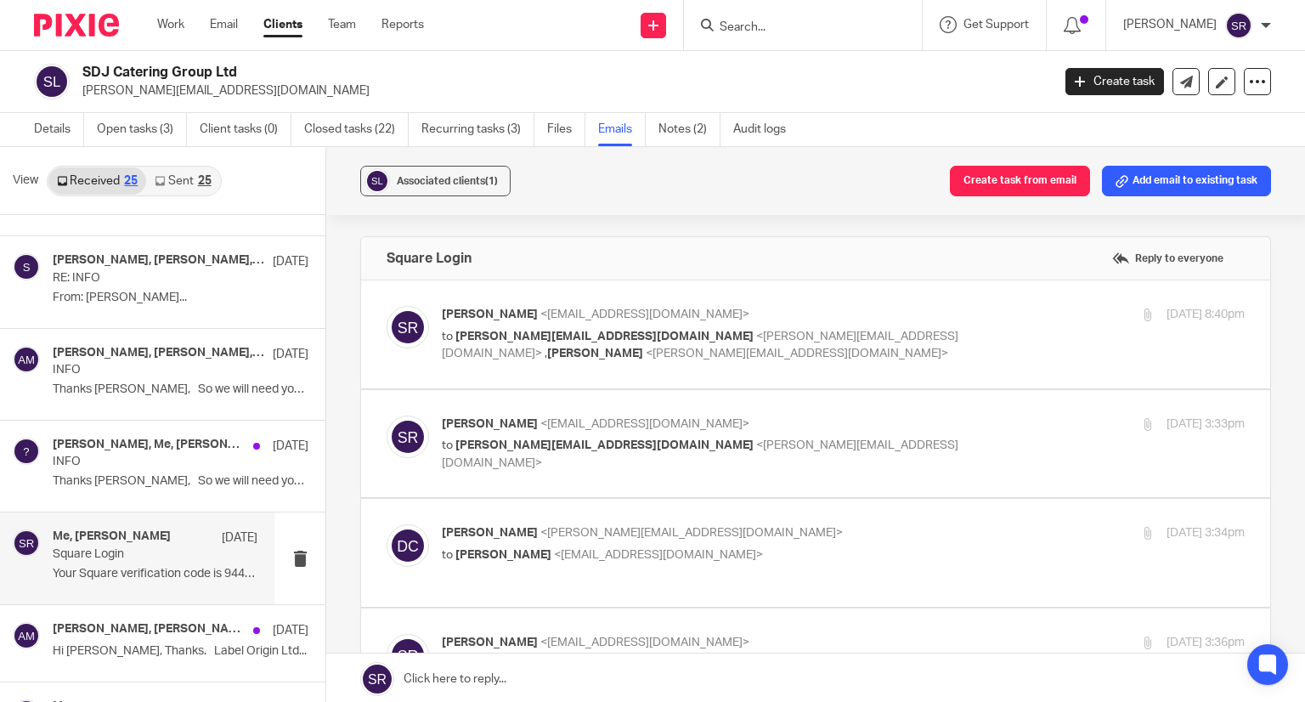
scroll to position [0, 0]
